Goal: Find specific page/section

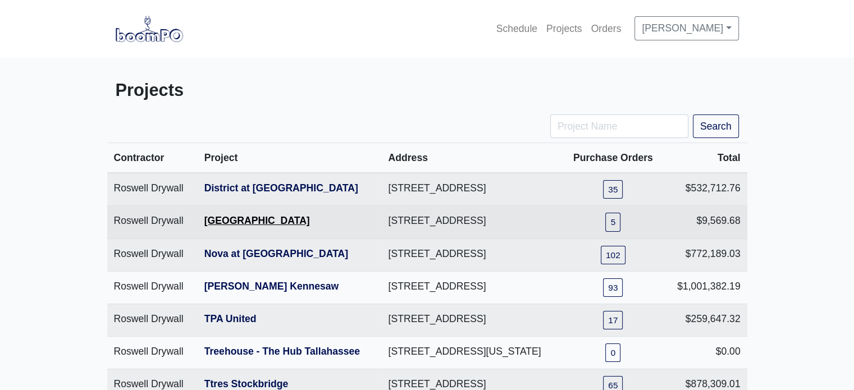
click at [252, 226] on link "[GEOGRAPHIC_DATA]" at bounding box center [257, 220] width 106 height 11
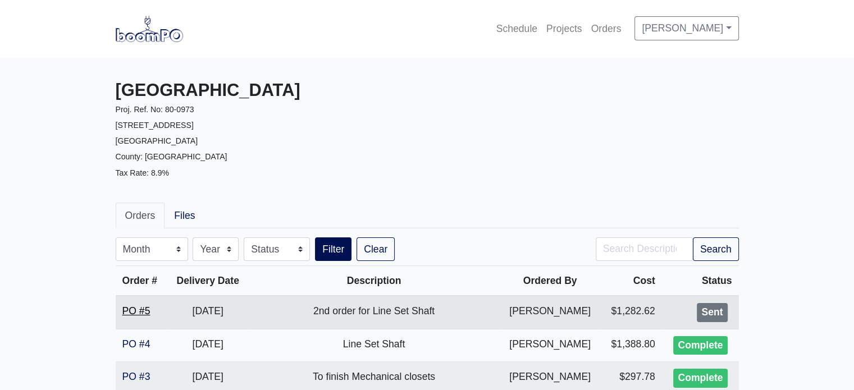
click at [143, 311] on link "PO #5" at bounding box center [136, 310] width 28 height 11
